Goal: Transaction & Acquisition: Obtain resource

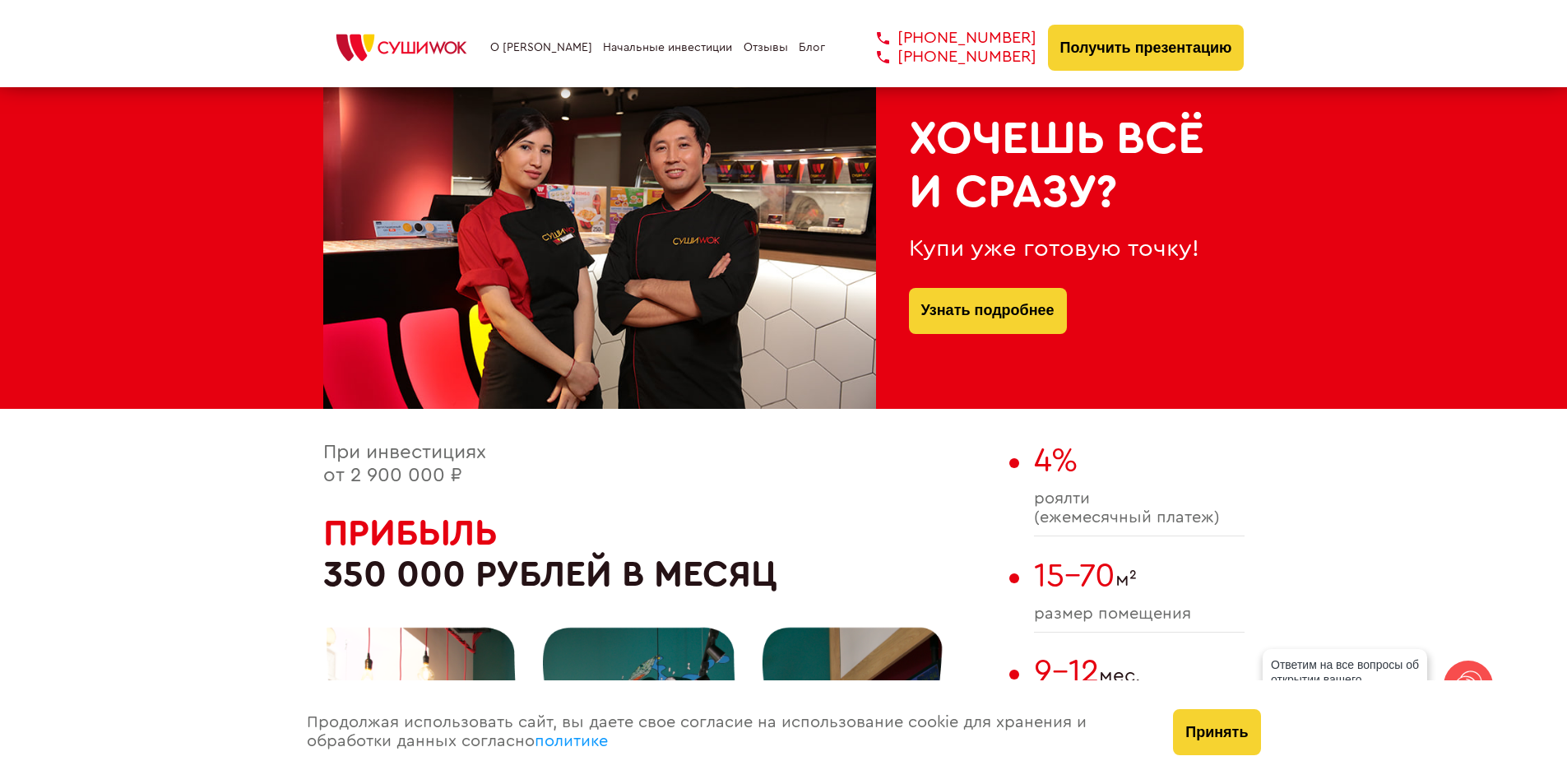
scroll to position [905, 0]
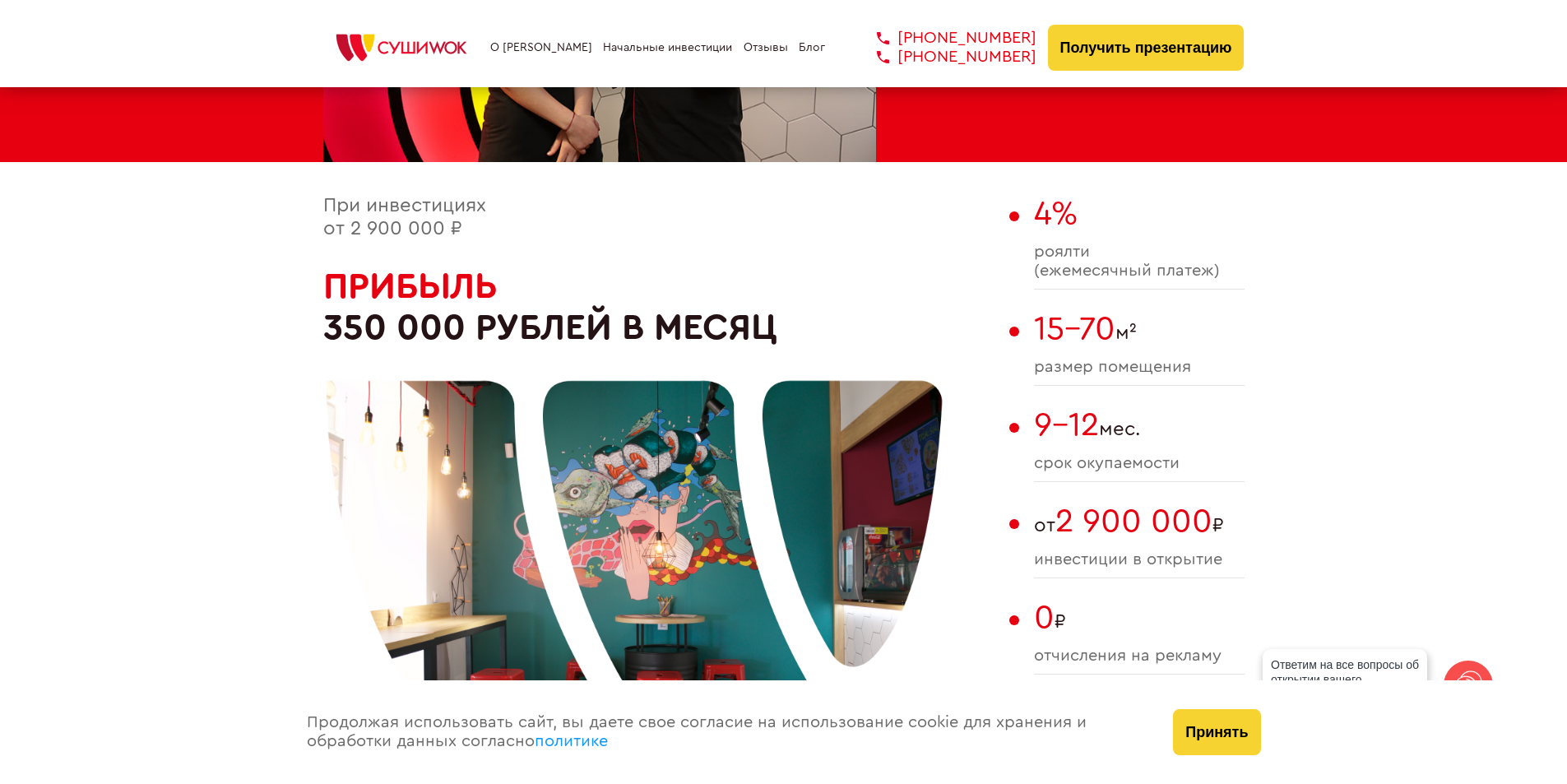
click at [949, 436] on div "При инвестициях от 2 900 000 ₽ Прибыль 350 000 рублей в месяц" at bounding box center [662, 520] width 678 height 652
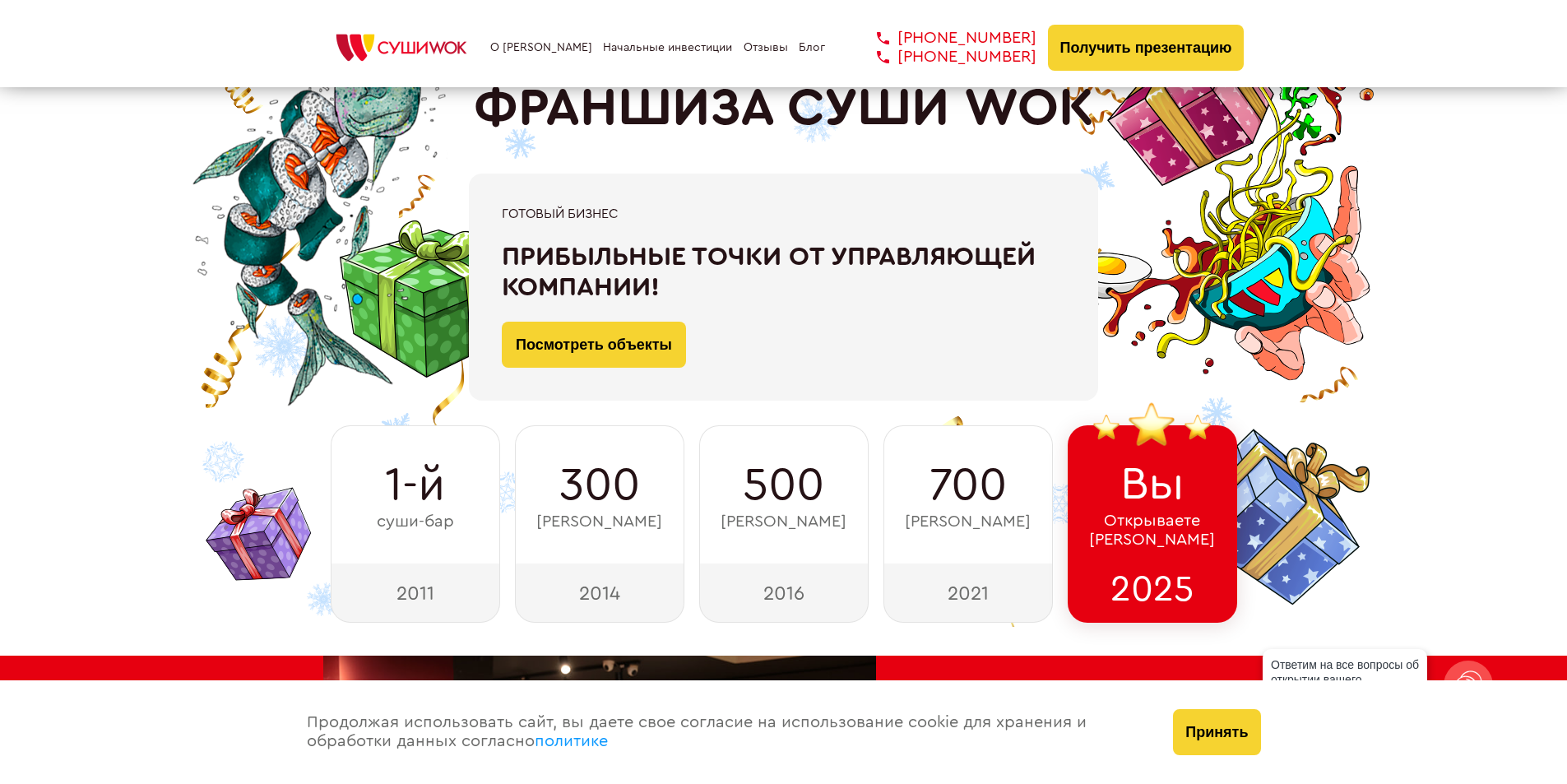
scroll to position [0, 0]
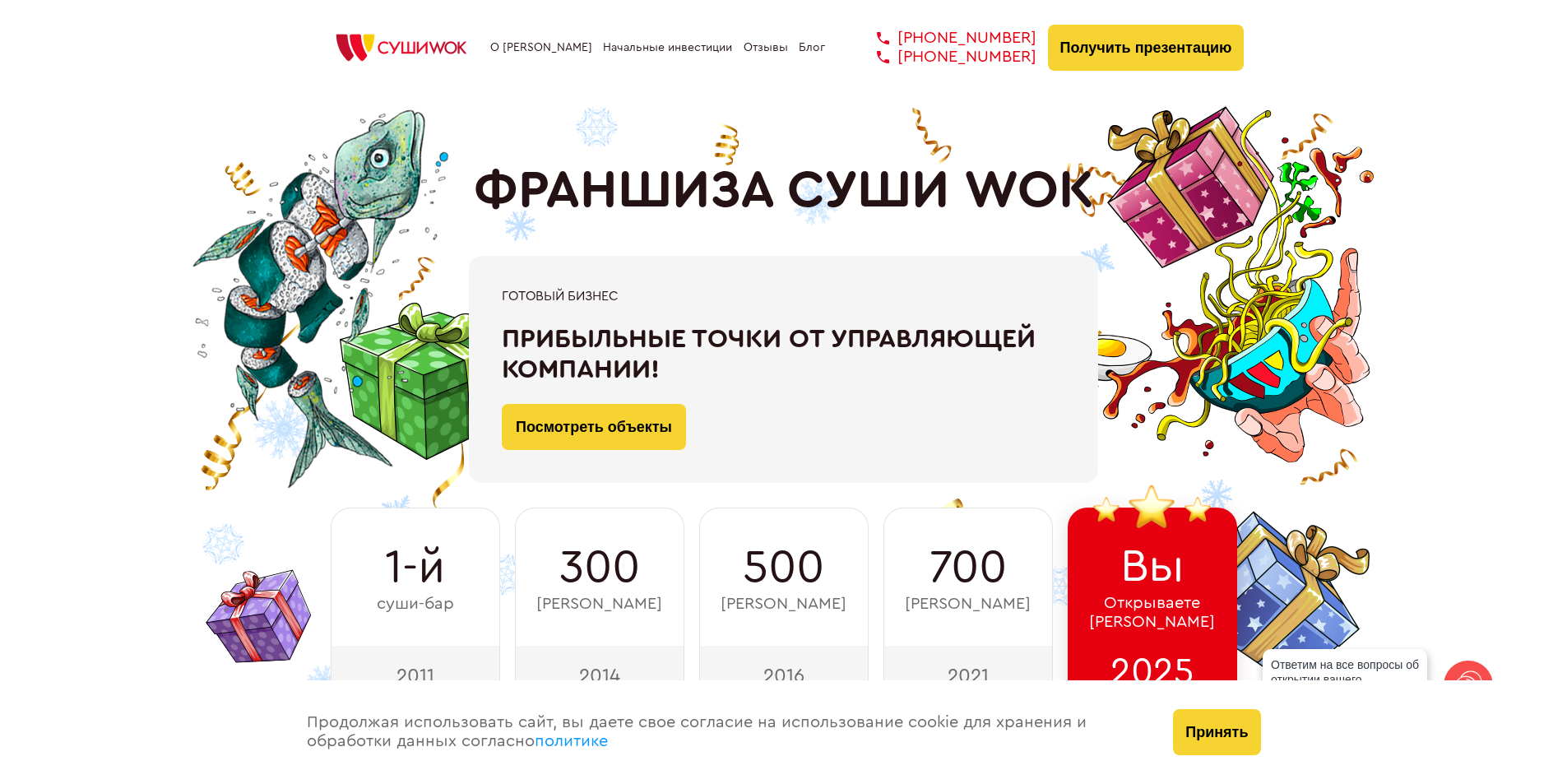
click at [615, 47] on link "Начальные инвестиции" at bounding box center [667, 48] width 129 height 13
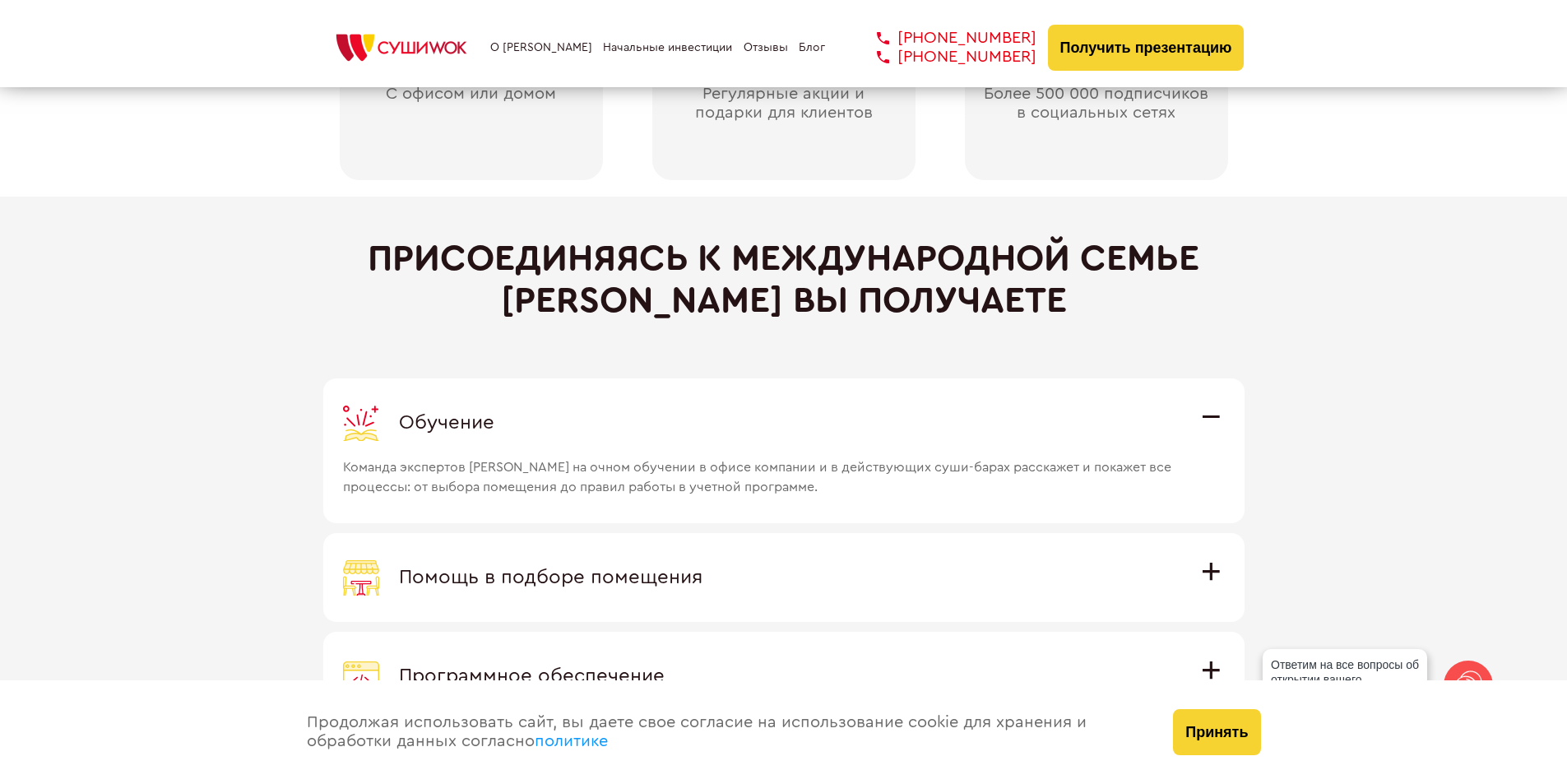
scroll to position [4465, 0]
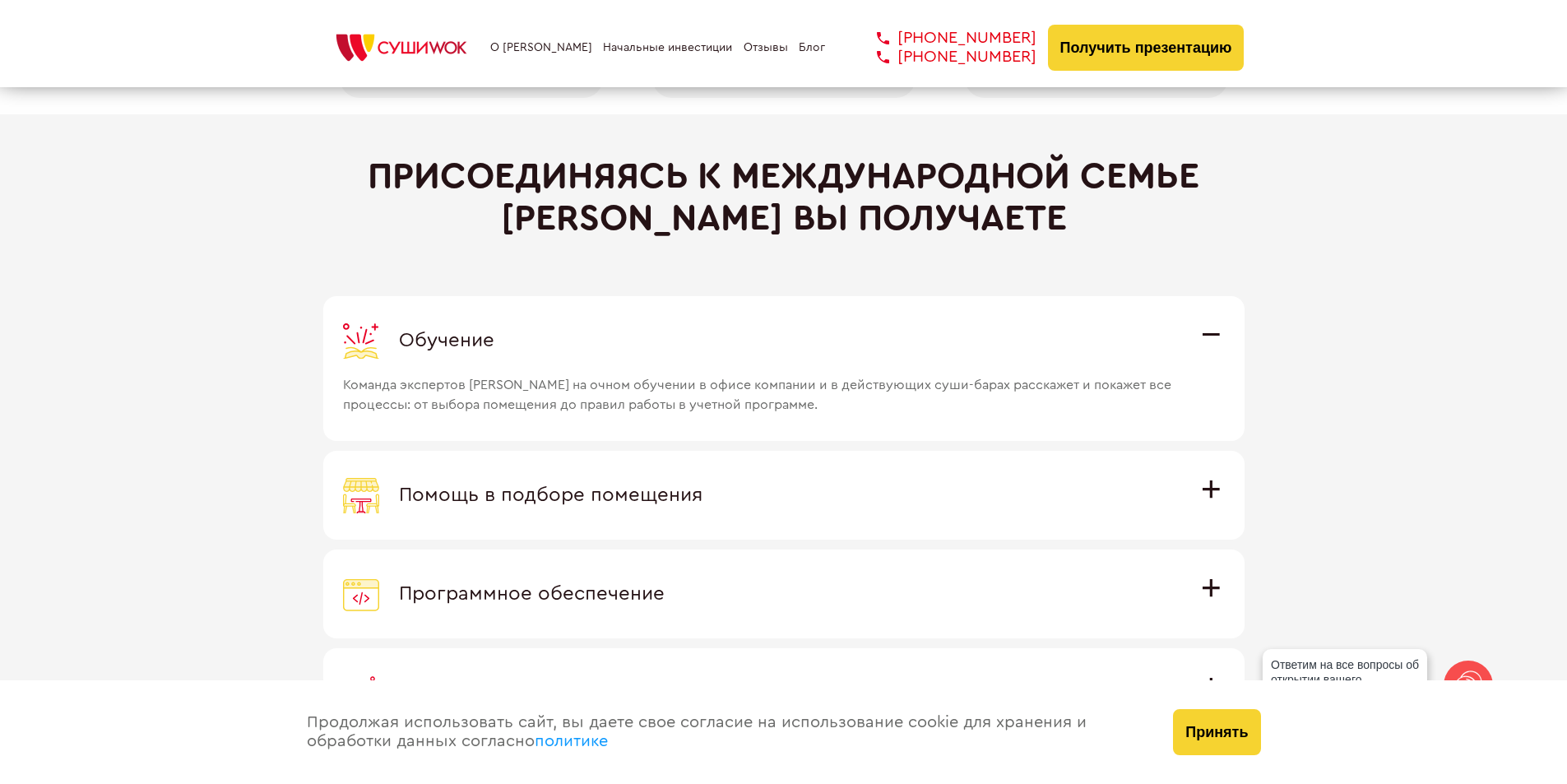
click at [702, 492] on span "Помощь в подборе помещения" at bounding box center [550, 495] width 303 height 20
click at [0, 0] on input "Помощь в подборе помещения Наши специалисты оценят варианты помещения в вашем г…" at bounding box center [0, 0] width 0 height 0
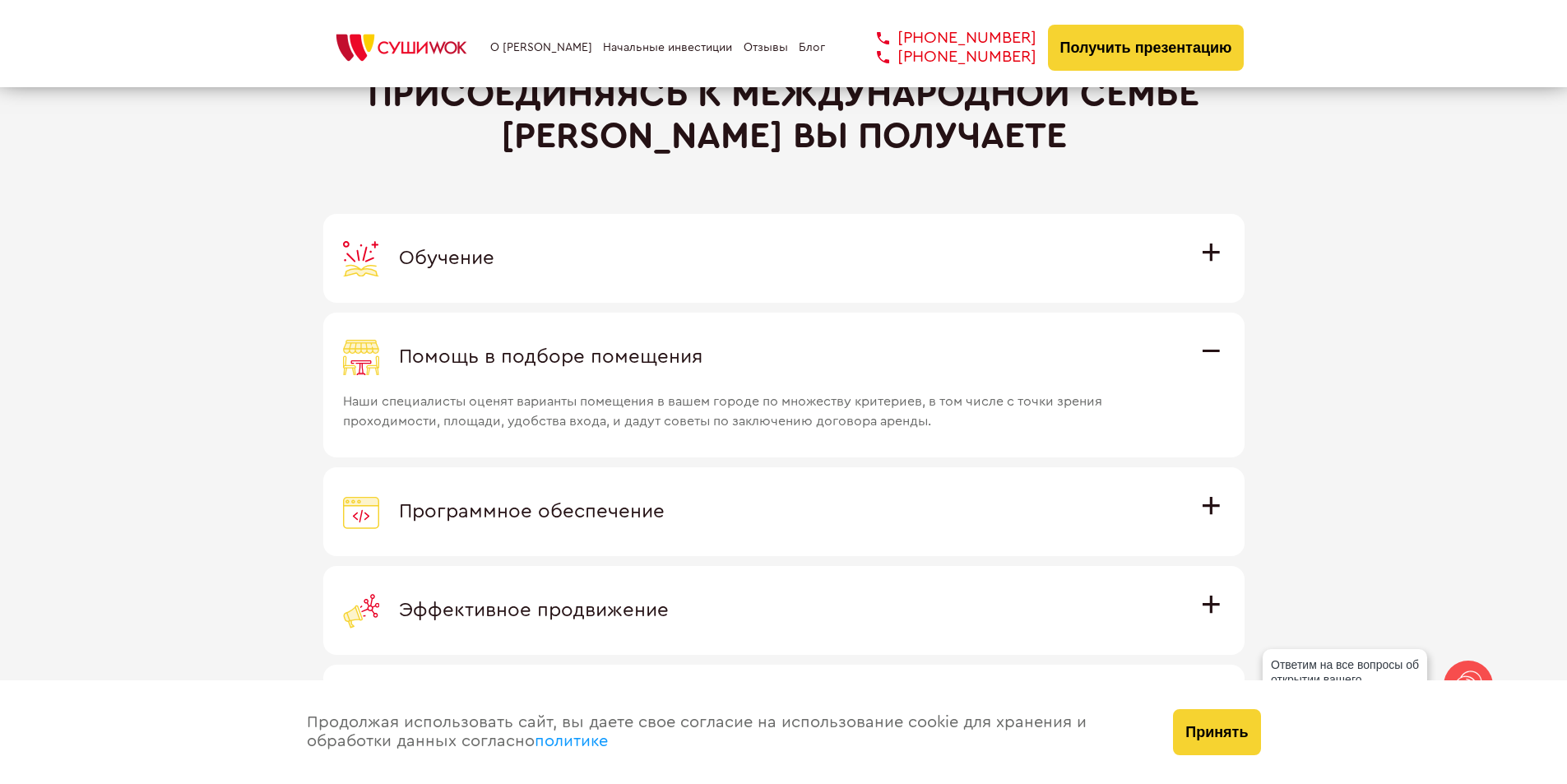
scroll to position [4629, 0]
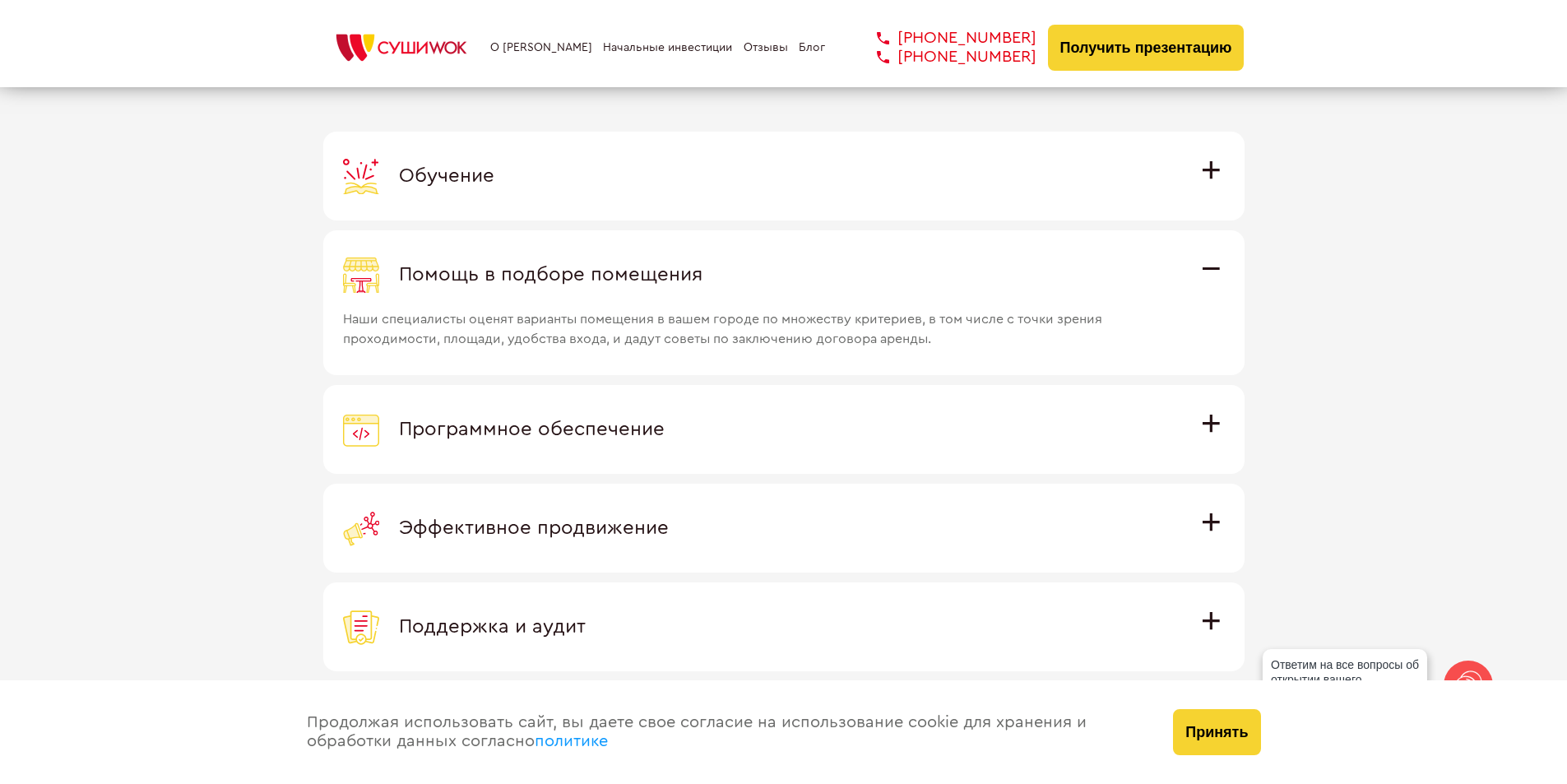
click at [874, 414] on div "Программное обеспечение" at bounding box center [784, 429] width 882 height 36
click at [0, 0] on input "Программное обеспечение Программное обеспечение разработано специально для [PER…" at bounding box center [0, 0] width 0 height 0
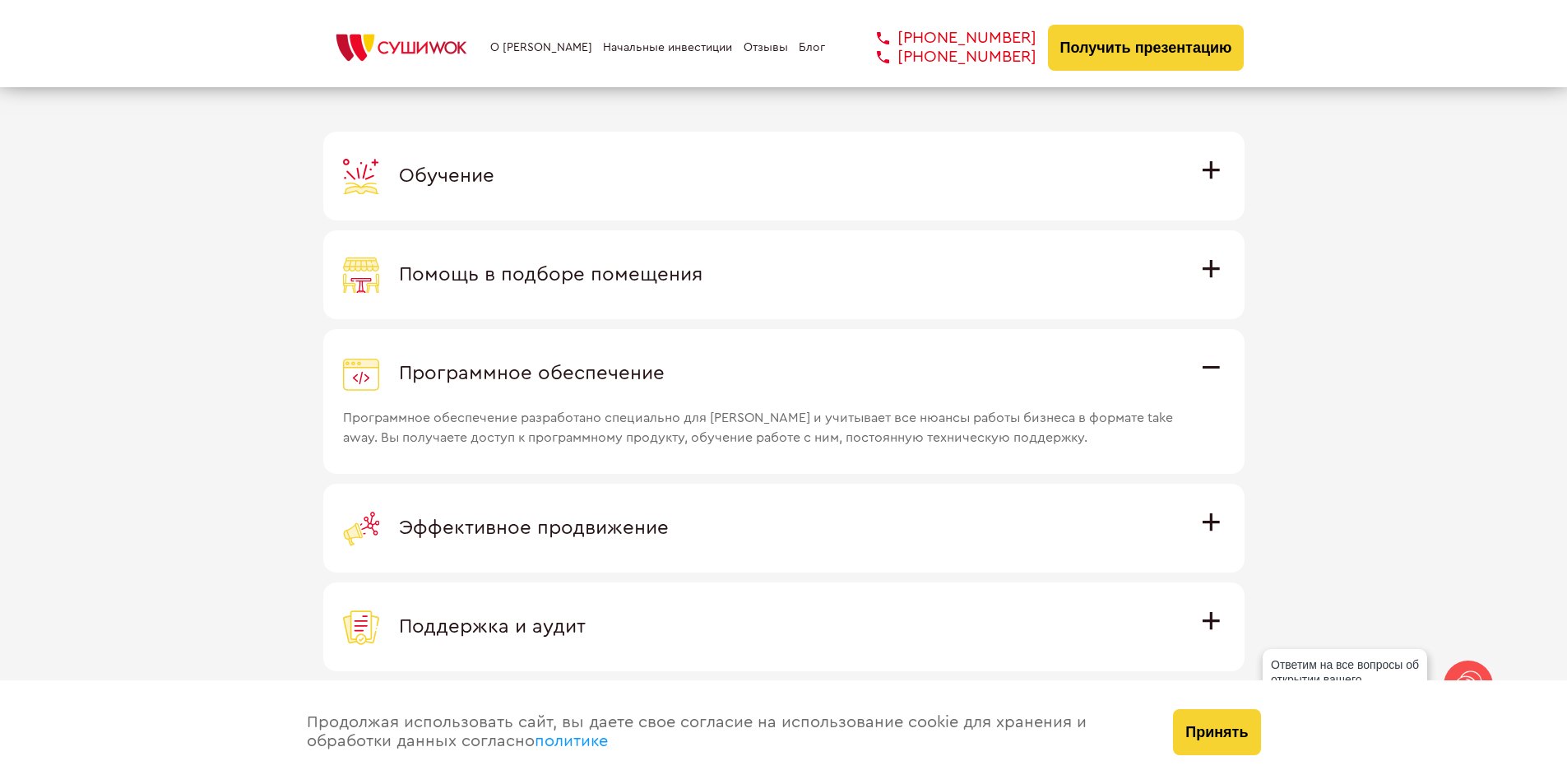
scroll to position [4712, 0]
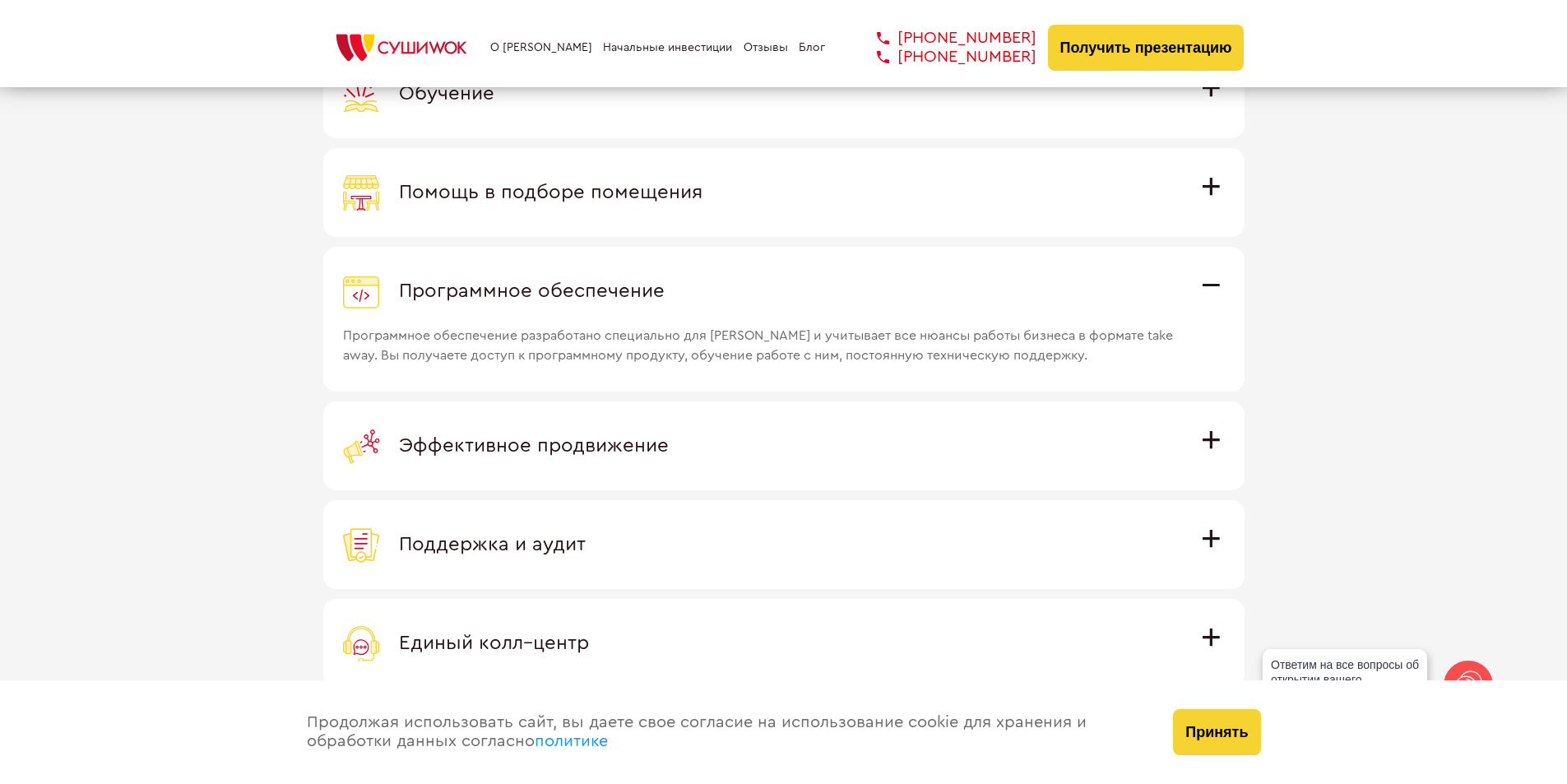
click at [790, 435] on div "Эффективное продвижение" at bounding box center [784, 446] width 882 height 36
click at [0, 0] on input "Эффективное продвижение Все рекламные материалы предоставляются централизованно…" at bounding box center [0, 0] width 0 height 0
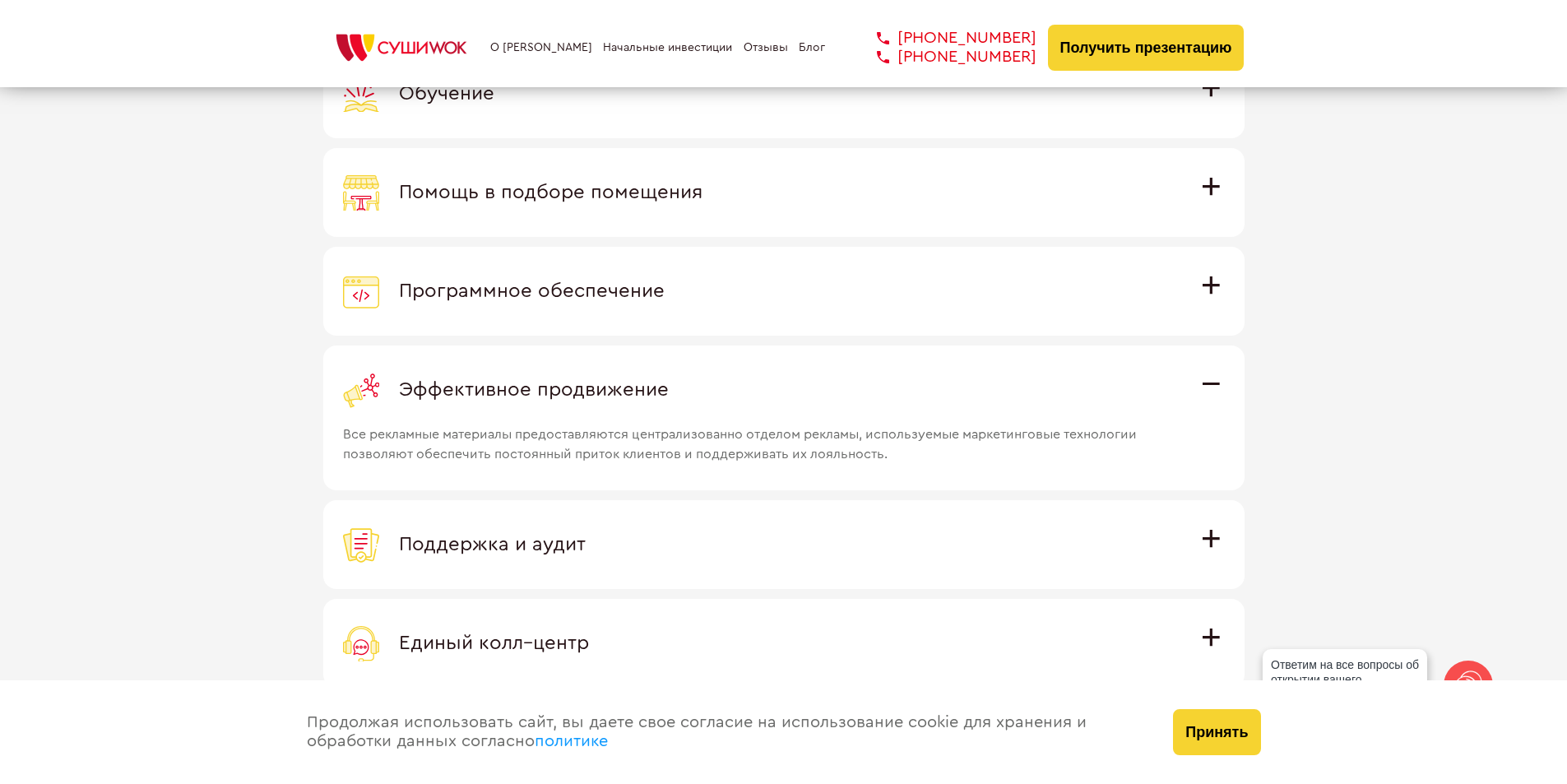
scroll to position [4794, 0]
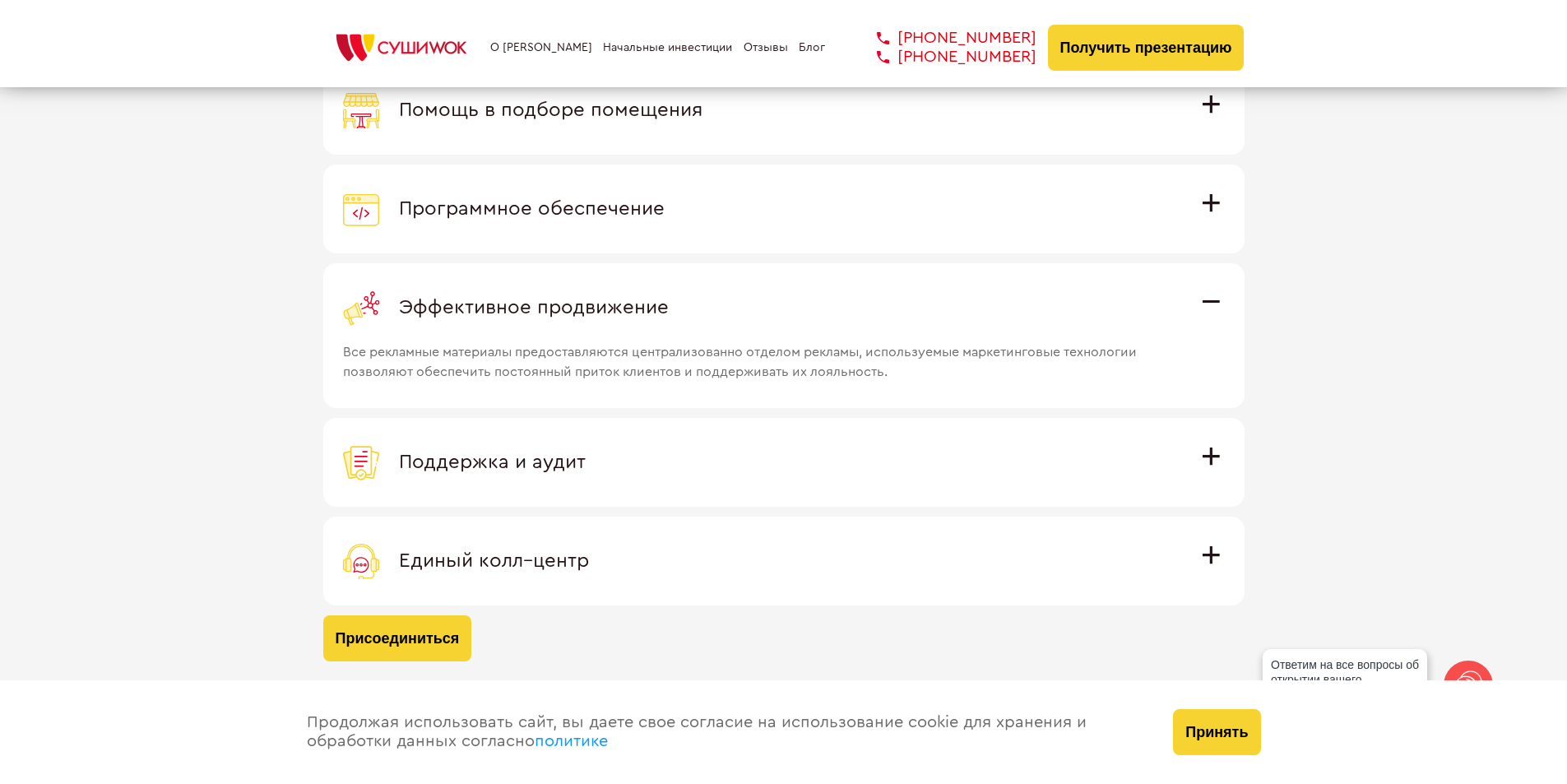
click at [779, 458] on div "Поддержка и аудит" at bounding box center [784, 462] width 882 height 36
click at [0, 0] on input "Поддержка и аудит Аудит работы с целью поиска точек роста и постоянная поддержк…" at bounding box center [0, 0] width 0 height 0
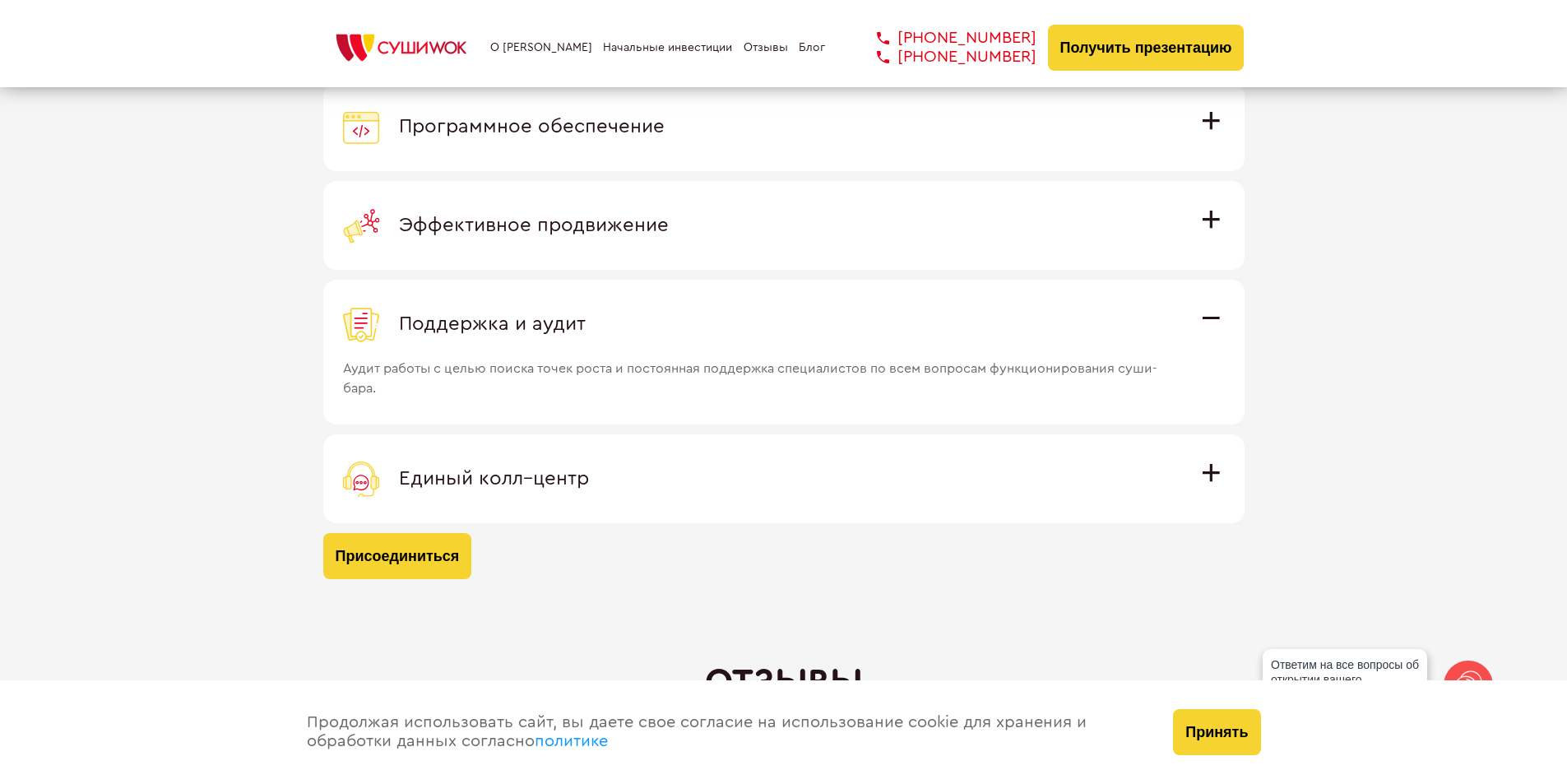
scroll to position [5040, 0]
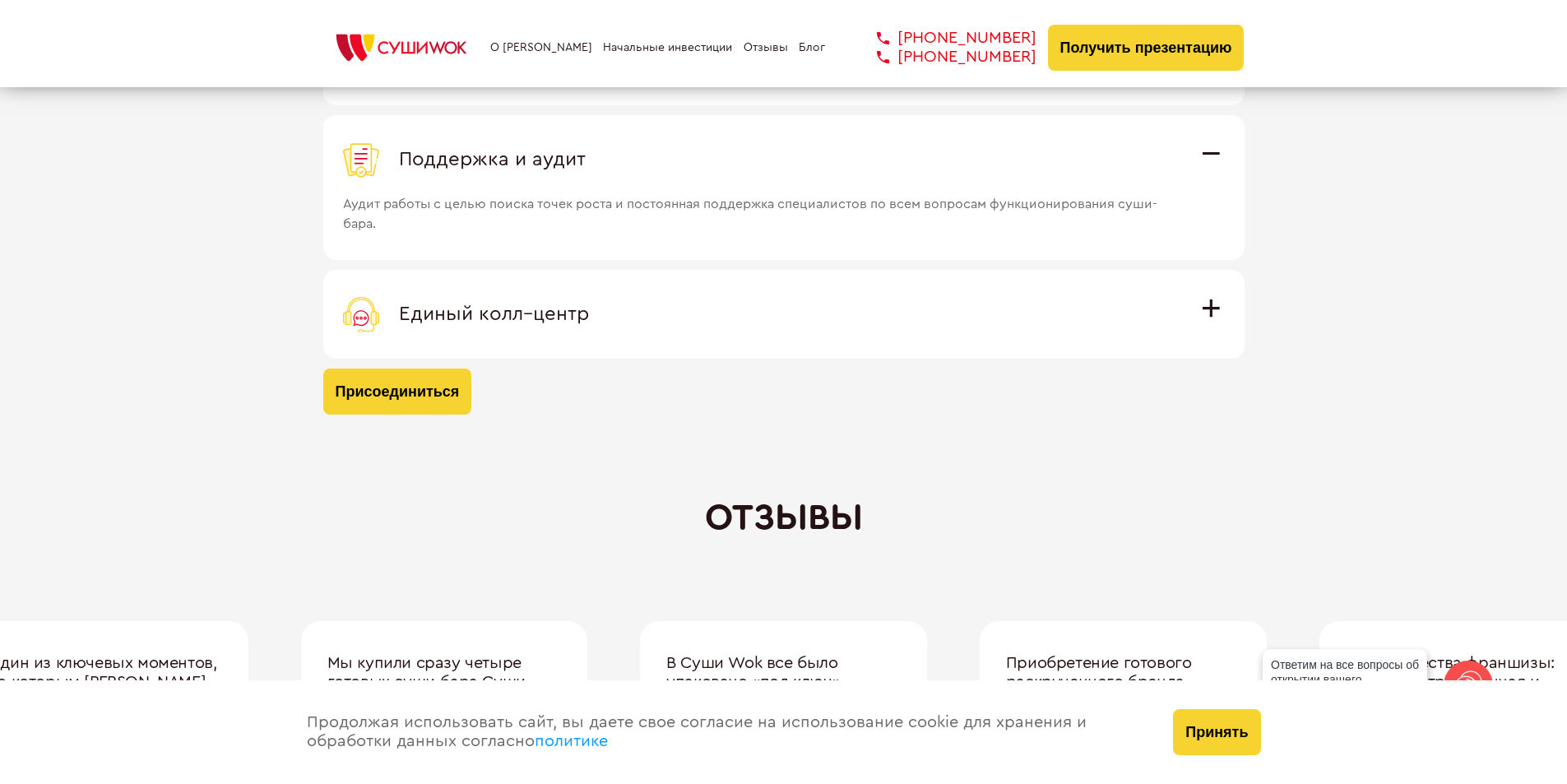
click at [707, 340] on label "Единый колл–центр Полностью интегрирован с программным обеспечением: вы не проп…" at bounding box center [784, 315] width 921 height 89
click at [0, 0] on input "Единый колл–центр Полностью интегрирован с программным обеспечением: вы не проп…" at bounding box center [0, 0] width 0 height 0
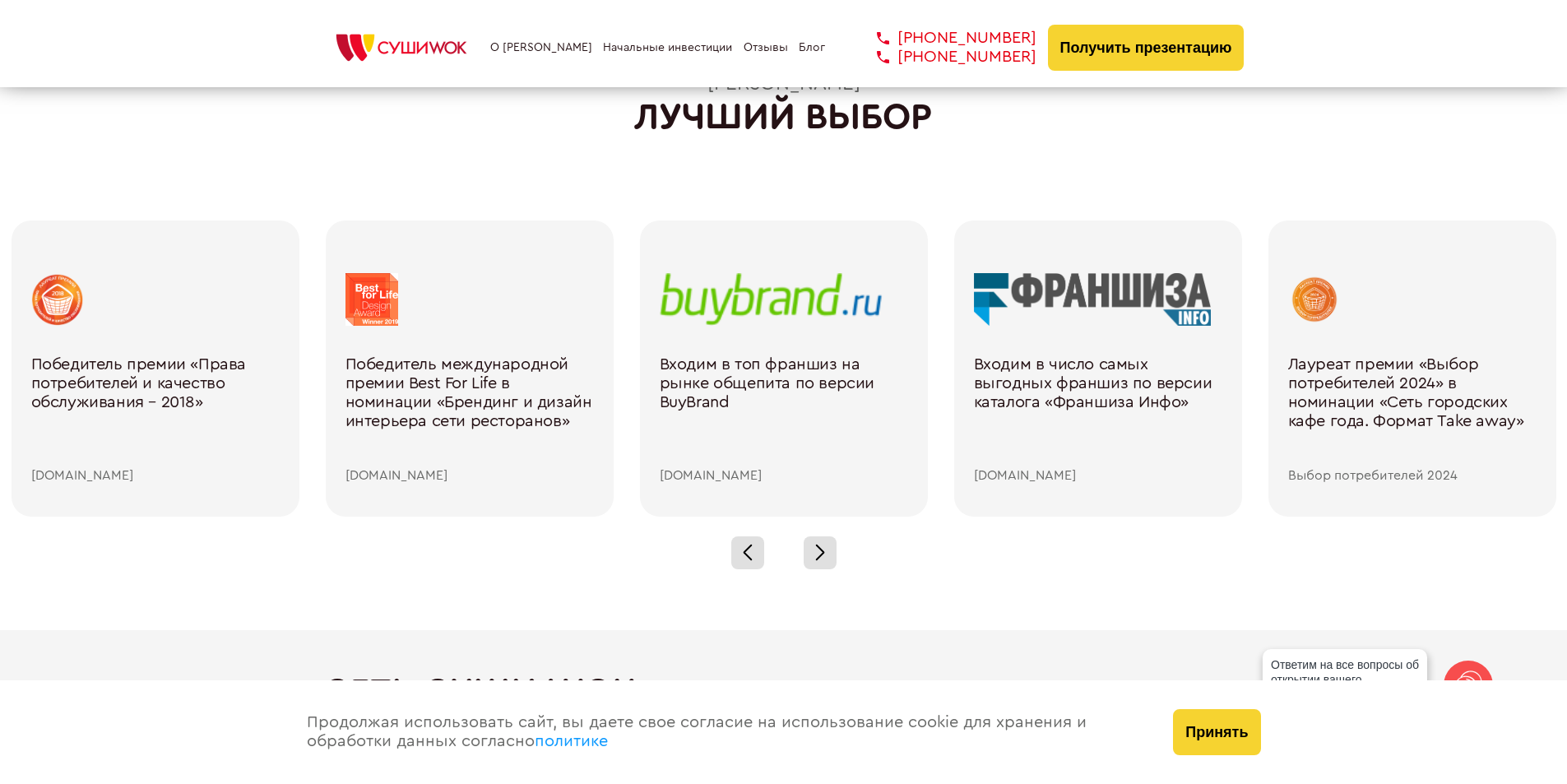
scroll to position [0, 0]
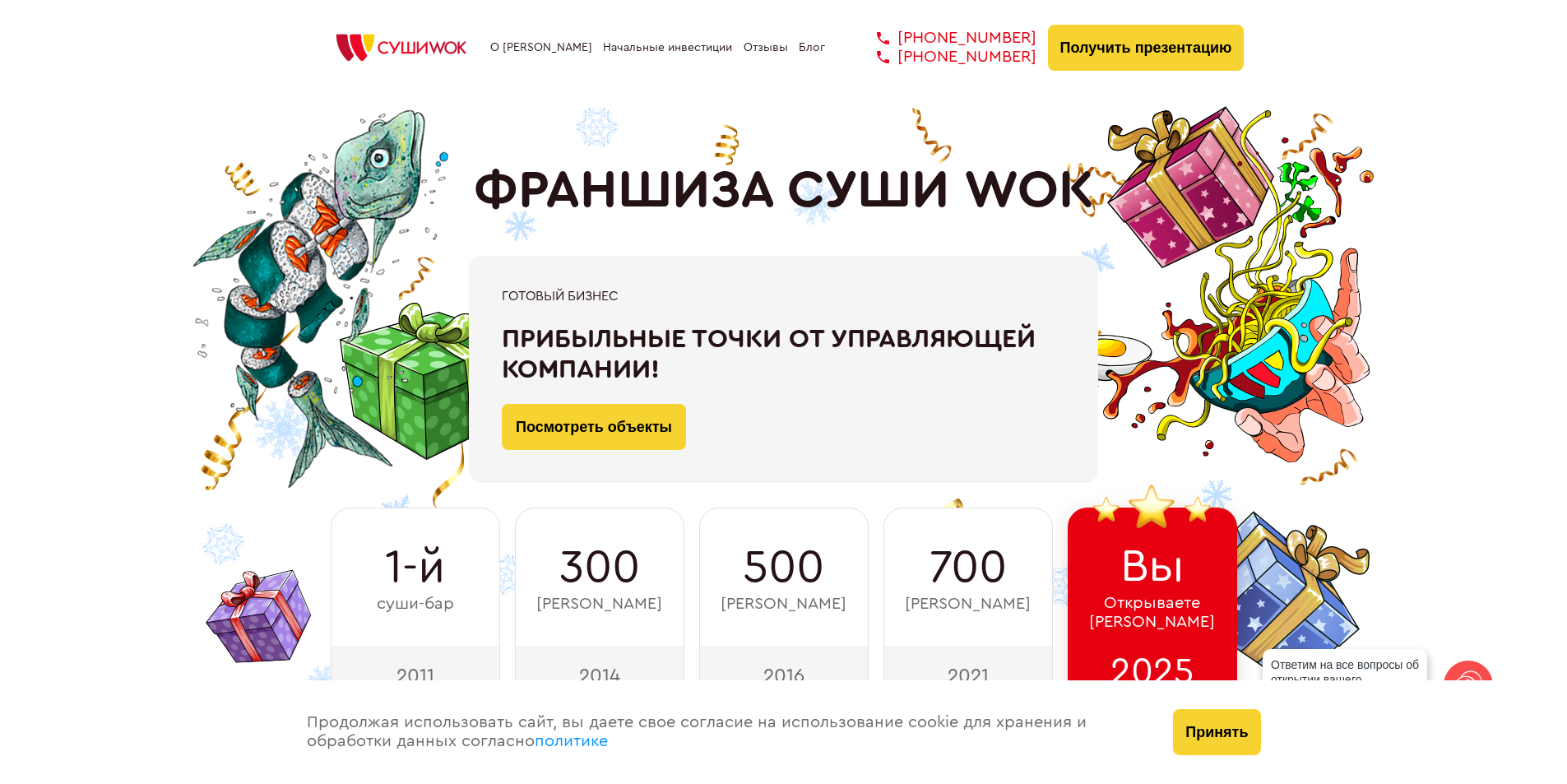
click at [525, 42] on link "О [PERSON_NAME]" at bounding box center [542, 48] width 102 height 13
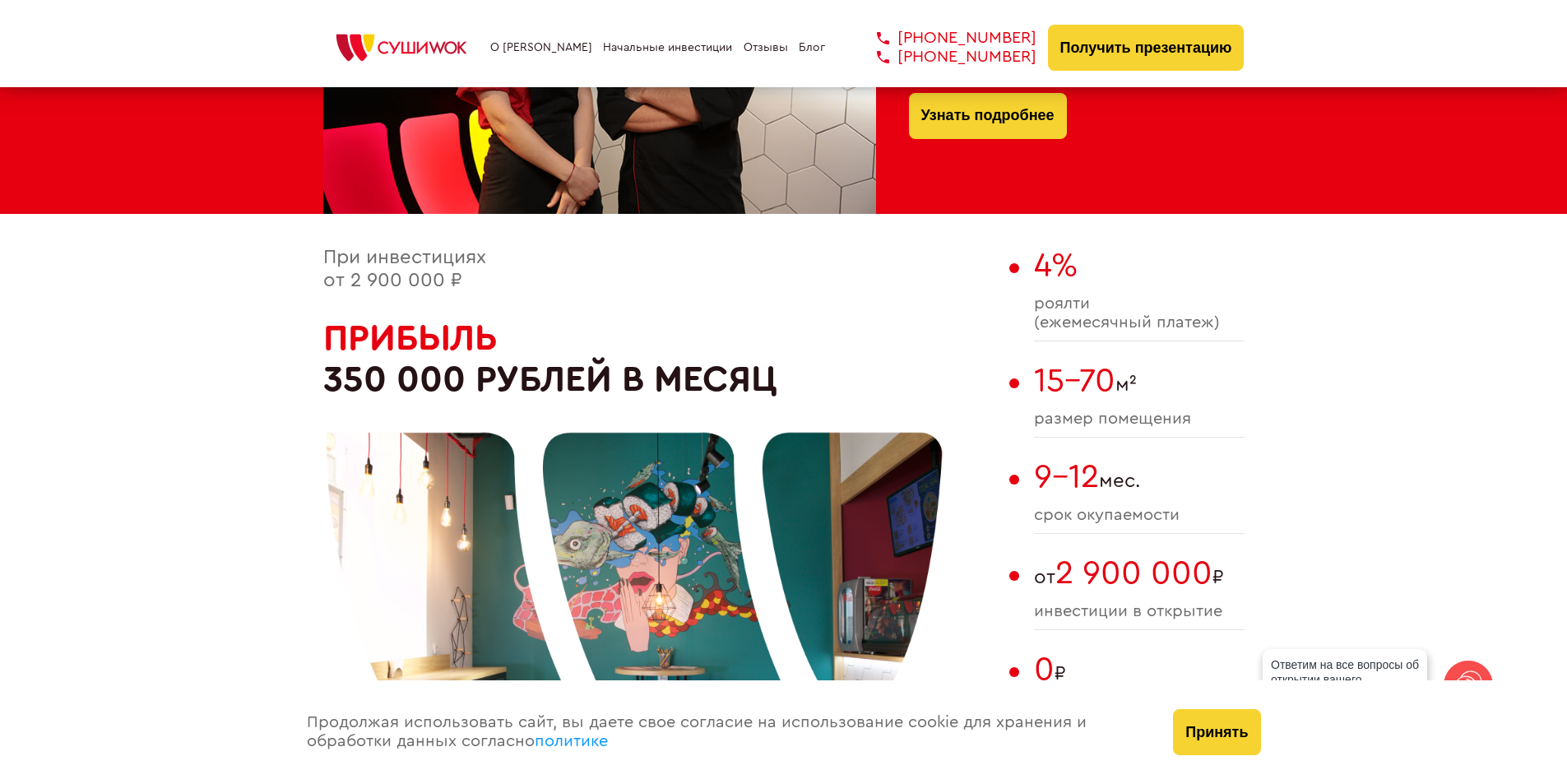
scroll to position [606, 0]
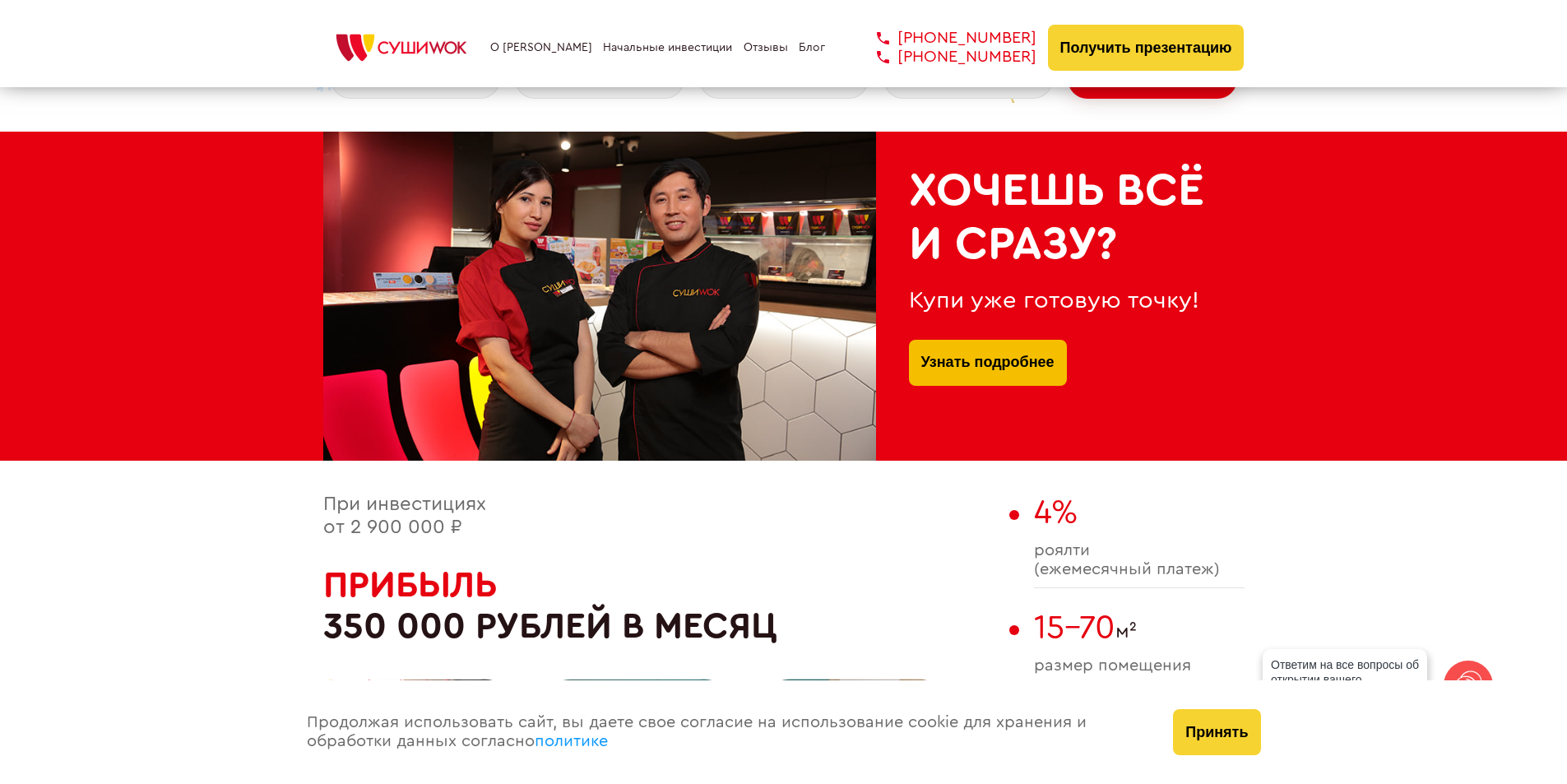
click at [956, 370] on link "Узнать подробнее" at bounding box center [988, 363] width 133 height 46
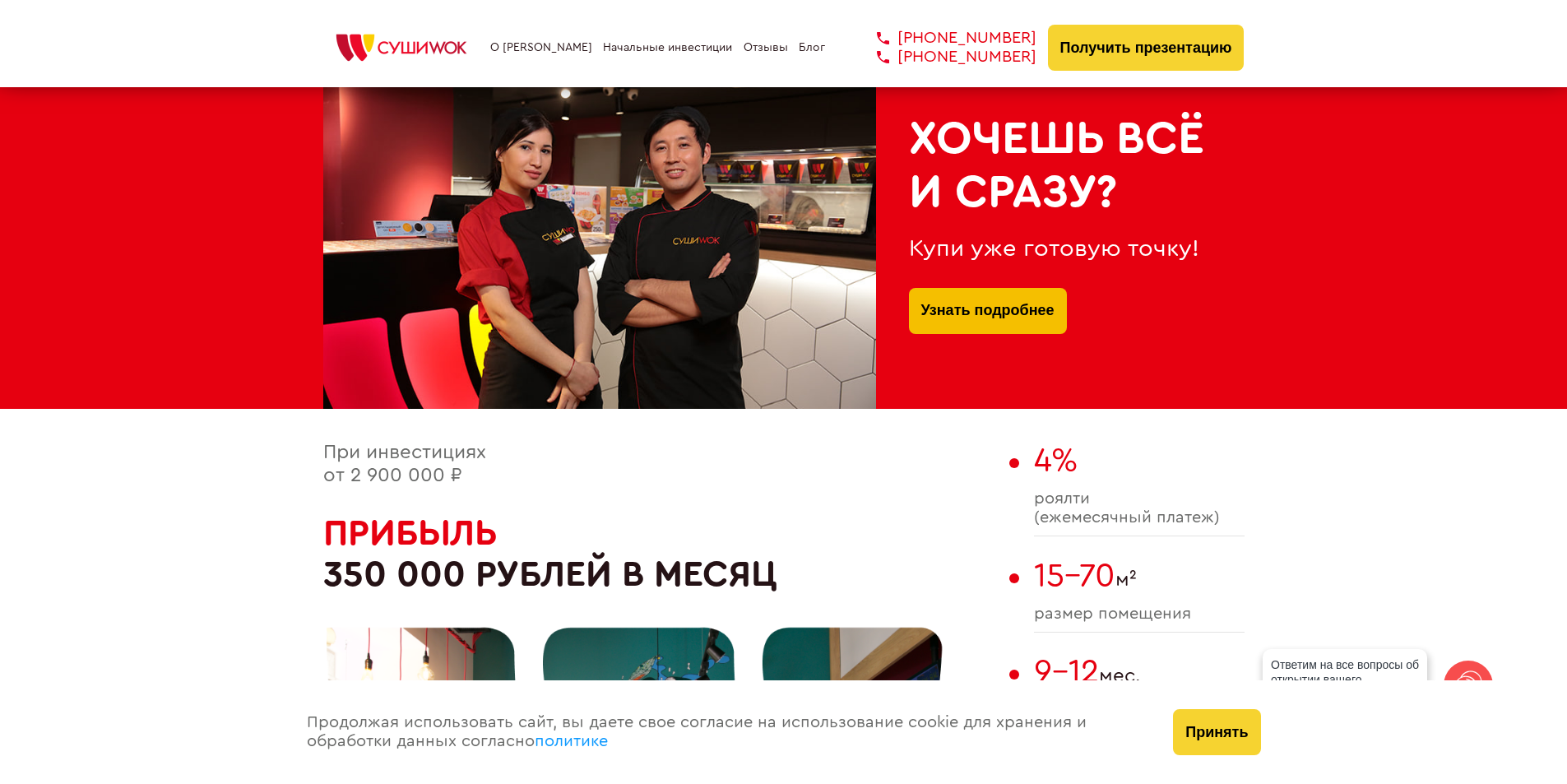
scroll to position [493, 0]
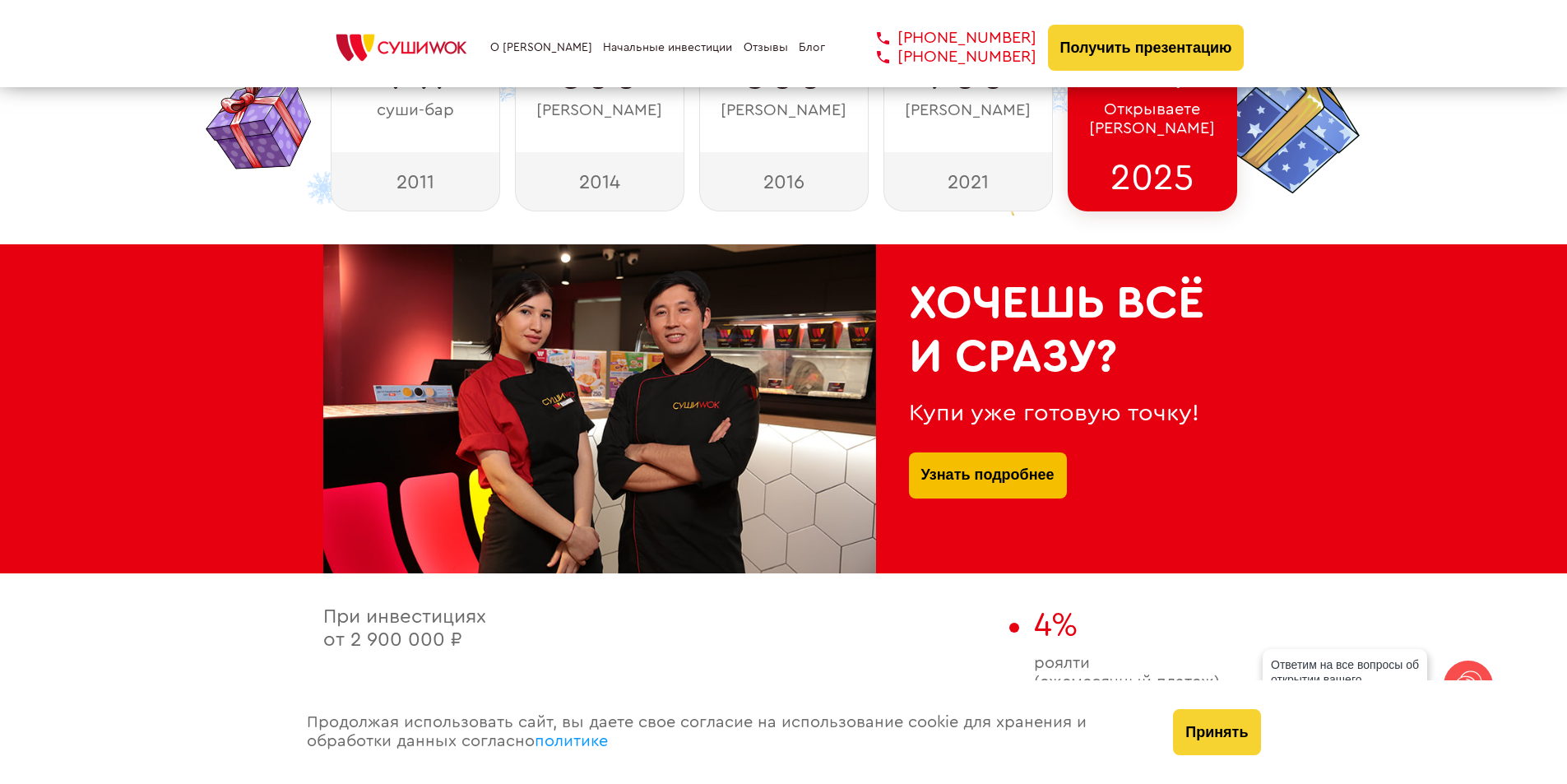
click at [977, 465] on link "Узнать подробнее" at bounding box center [988, 475] width 133 height 46
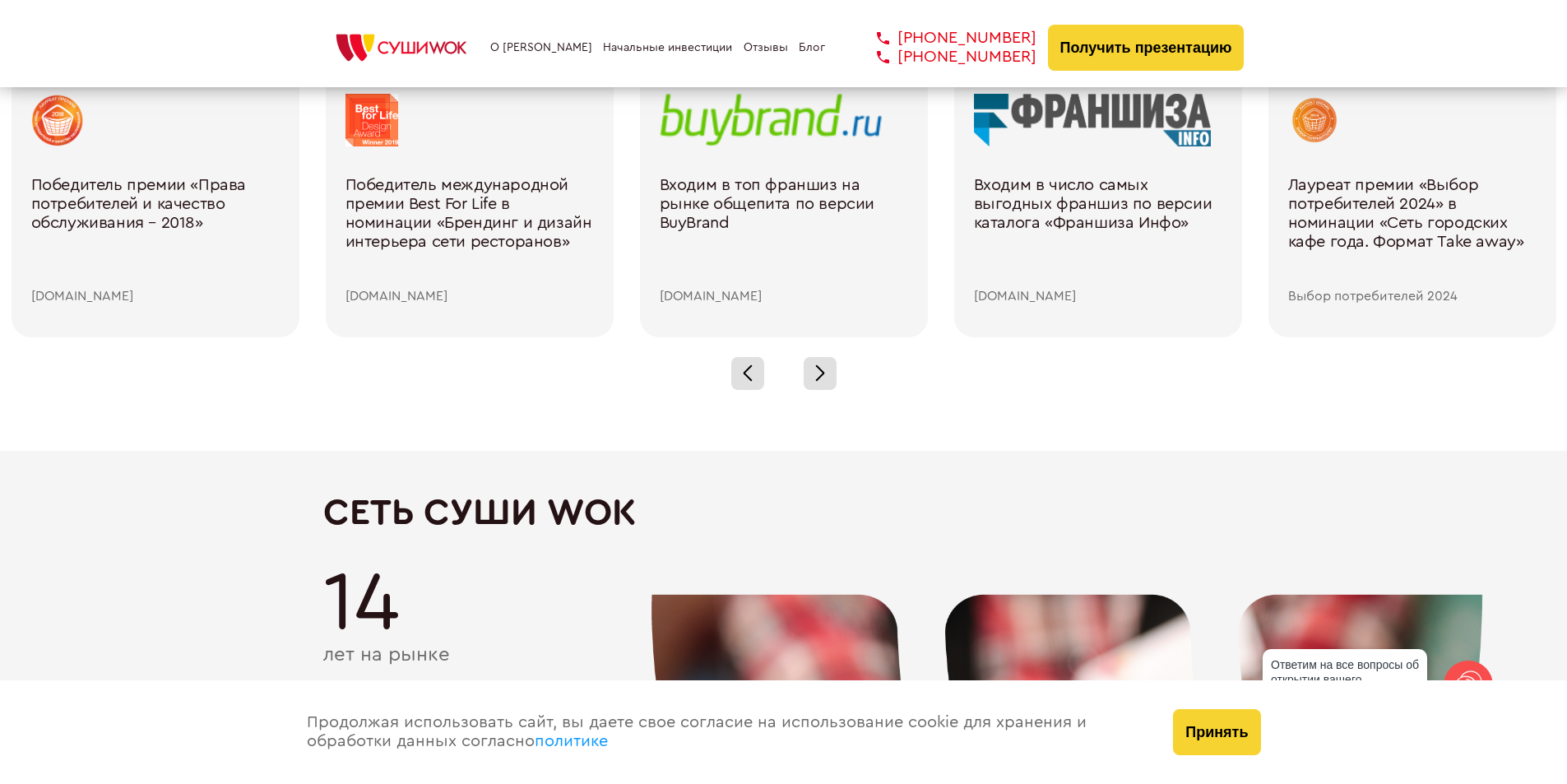
scroll to position [2220, 0]
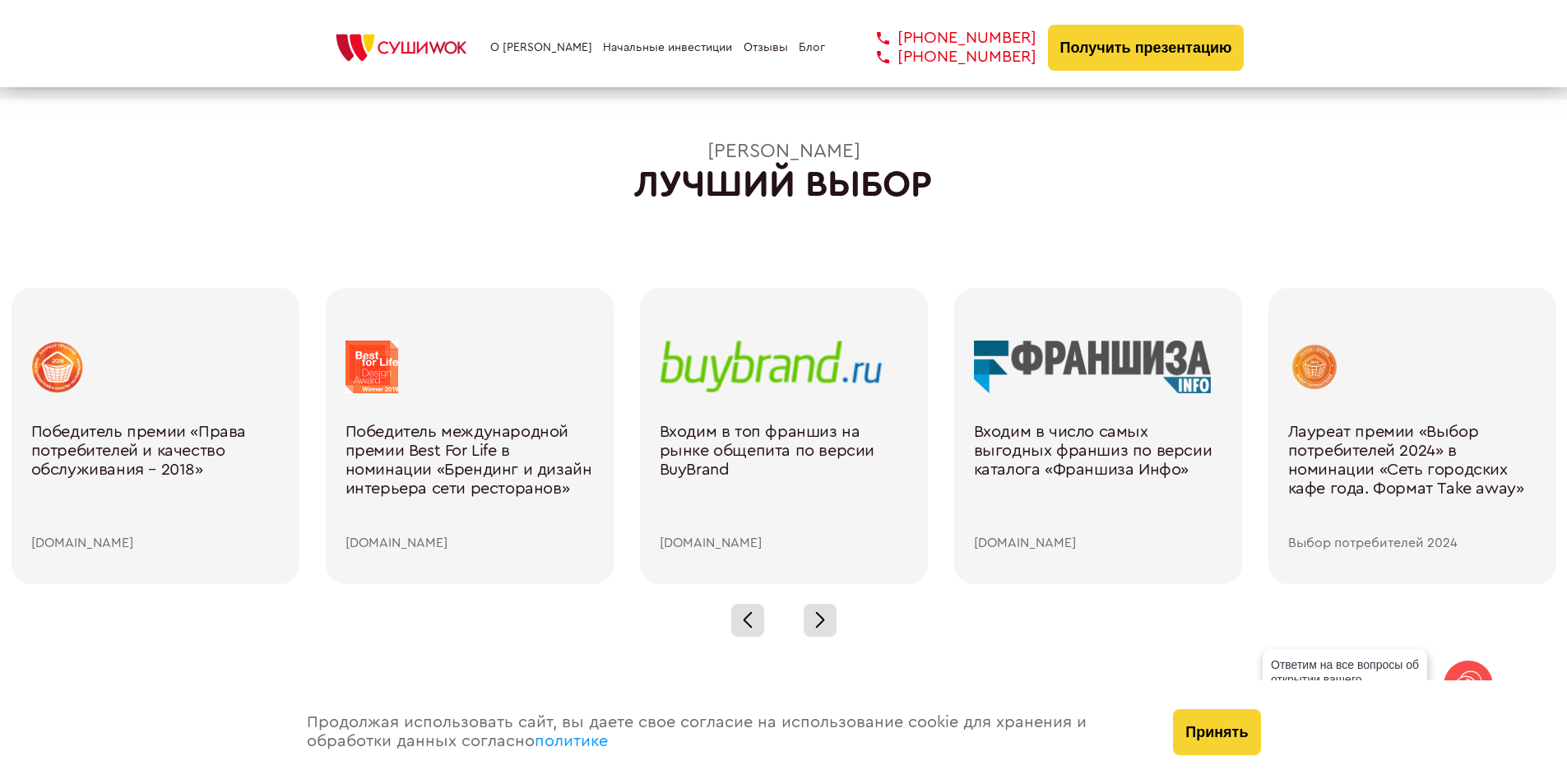
drag, startPoint x: 703, startPoint y: 356, endPoint x: 666, endPoint y: 378, distance: 43.0
click at [666, 378] on div at bounding box center [784, 366] width 249 height 53
click at [674, 371] on div at bounding box center [784, 366] width 249 height 53
click at [719, 371] on div at bounding box center [784, 366] width 249 height 53
click at [783, 379] on div at bounding box center [784, 366] width 249 height 53
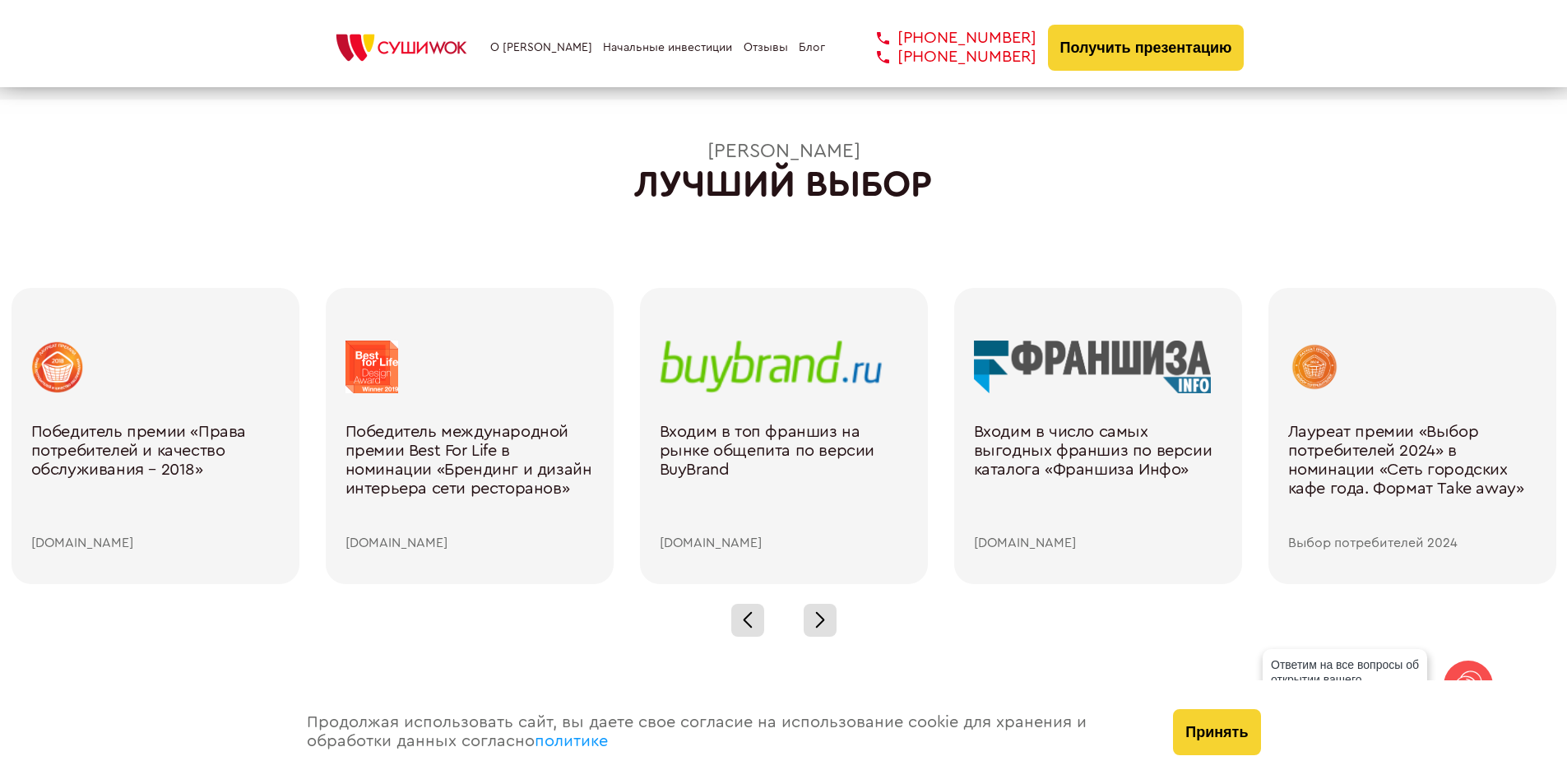
click at [1030, 359] on div at bounding box center [1098, 366] width 249 height 53
click at [384, 362] on div at bounding box center [470, 366] width 249 height 53
click at [690, 549] on div "[DOMAIN_NAME]" at bounding box center [784, 543] width 249 height 15
